Goal: Answer question/provide support

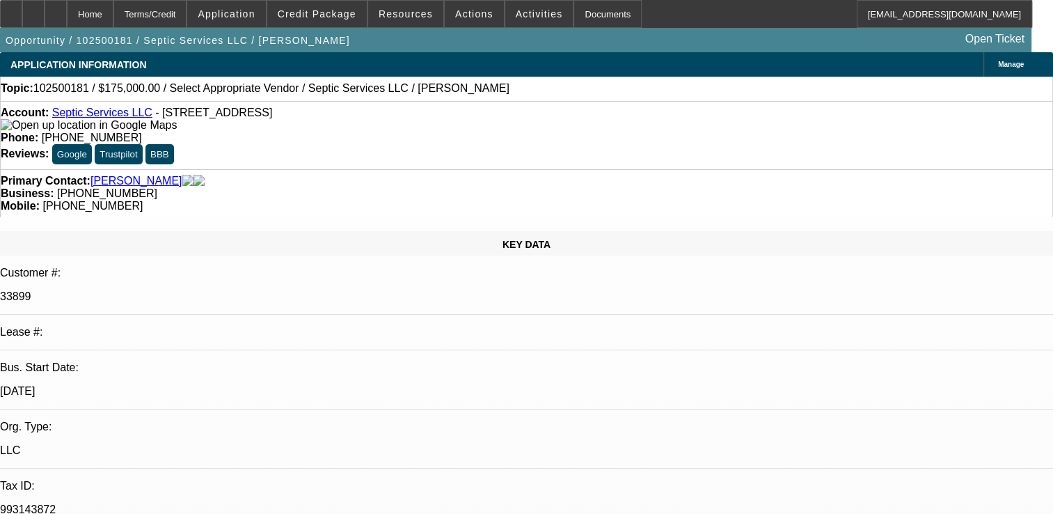
select select "0"
select select "2"
select select "0.1"
select select "1"
select select "2"
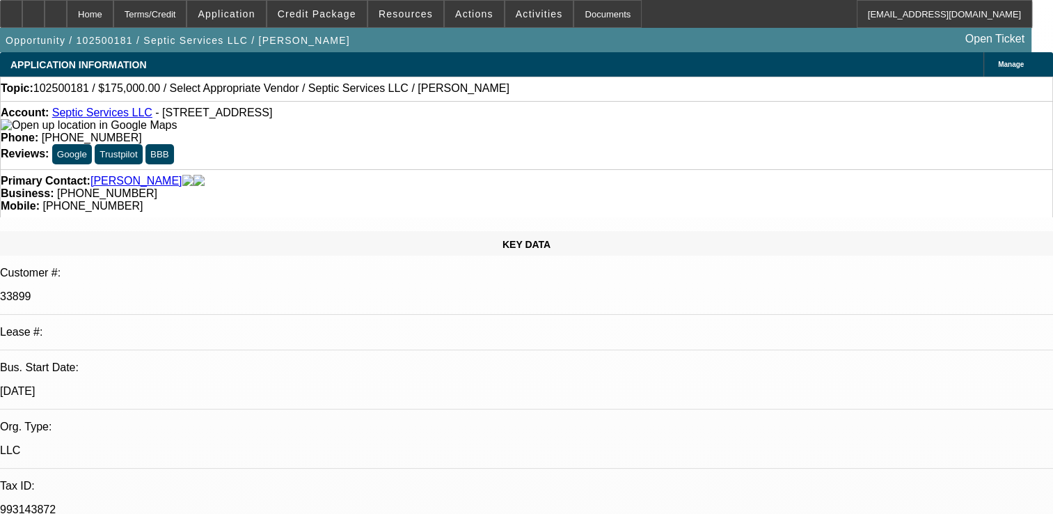
select select "4"
type textarea "NEW DEAL , 3 PMTS MAKE SO FAR, GPS FINE BUT WE HAD TO SENT OUT THE NON-TITLE DE…"
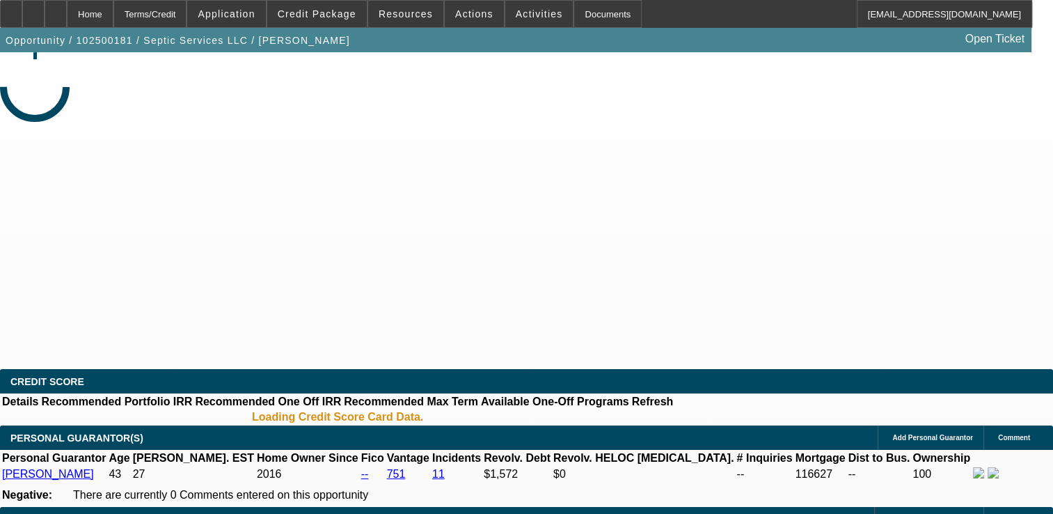
select select "0"
select select "2"
select select "0.1"
select select "1"
select select "2"
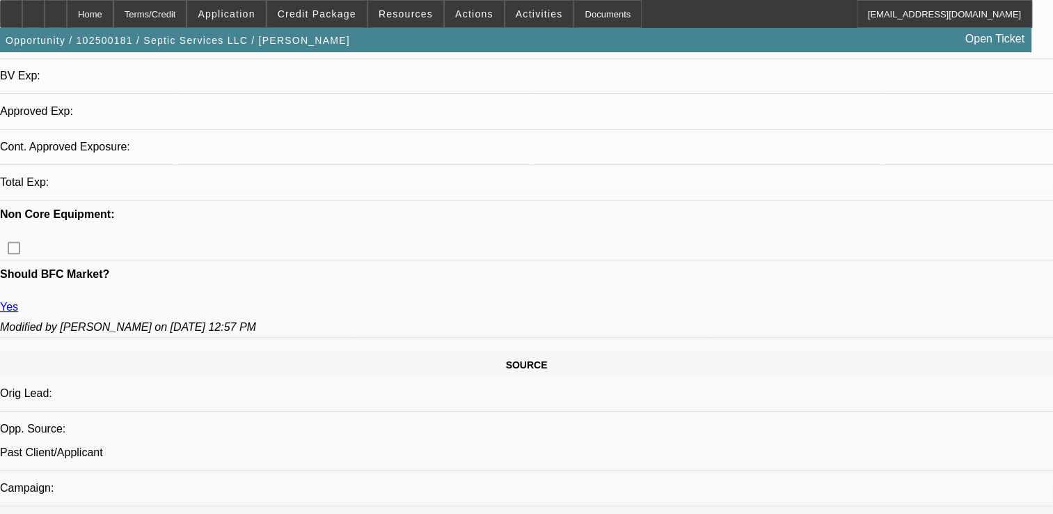
scroll to position [696, 0]
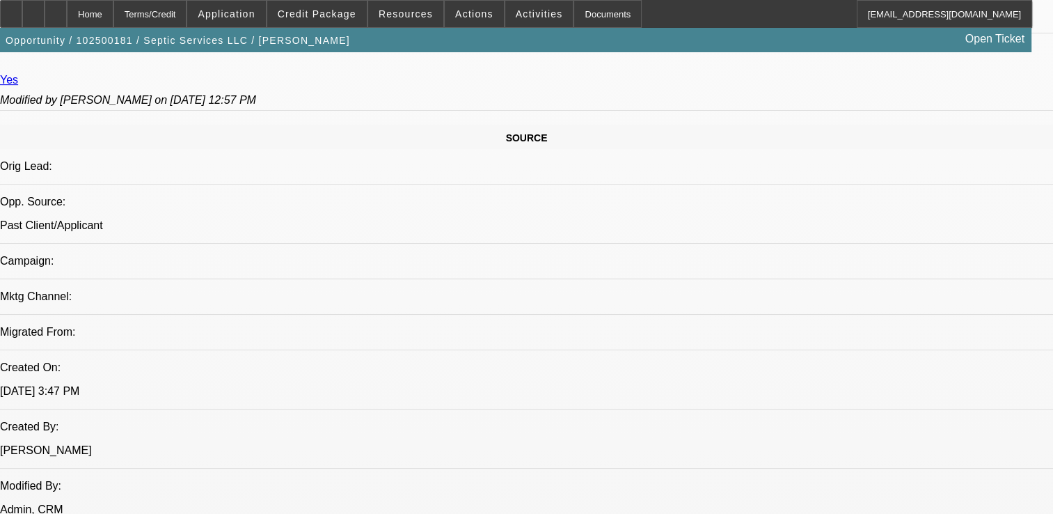
select select "4"
